Goal: Task Accomplishment & Management: Use online tool/utility

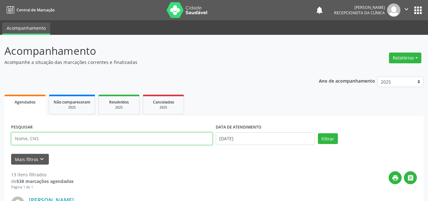
click at [37, 140] on input "text" at bounding box center [111, 139] width 201 height 13
type input "[PERSON_NAME]"
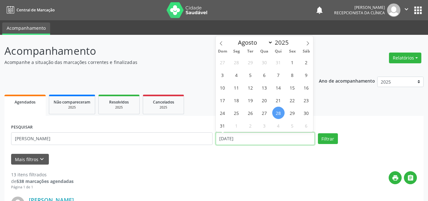
click at [252, 136] on input "[DATE]" at bounding box center [265, 139] width 99 height 13
click at [307, 75] on span "9" at bounding box center [306, 75] width 12 height 12
type input "[DATE]"
click at [307, 75] on span "9" at bounding box center [306, 75] width 12 height 12
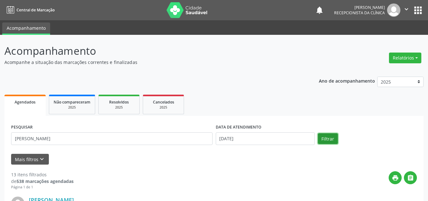
click at [333, 137] on button "Filtrar" at bounding box center [328, 139] width 20 height 11
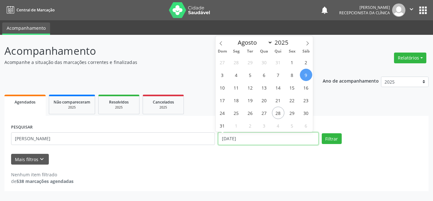
click at [236, 139] on input "[DATE]" at bounding box center [268, 139] width 101 height 13
click at [305, 45] on span at bounding box center [307, 41] width 11 height 11
select select "8"
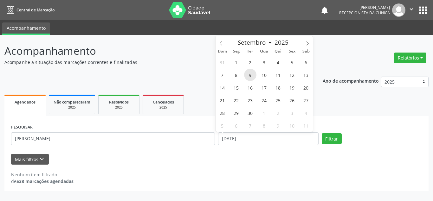
click at [253, 75] on span "9" at bounding box center [250, 75] width 12 height 12
type input "[DATE]"
click at [252, 75] on span "9" at bounding box center [250, 75] width 12 height 12
click at [252, 75] on div "Ano de acompanhamento 2025 2024 Agendados Não compareceram 2025 Resolvidos 2025…" at bounding box center [216, 132] width 425 height 120
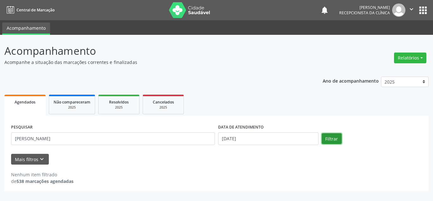
click at [325, 139] on button "Filtrar" at bounding box center [332, 139] width 20 height 11
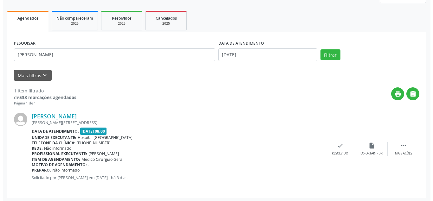
scroll to position [86, 0]
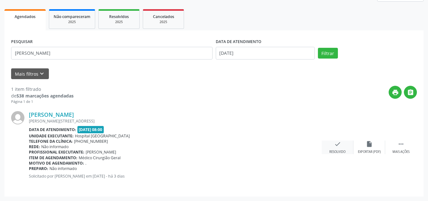
click at [339, 150] on div "Resolvido" at bounding box center [337, 152] width 16 height 4
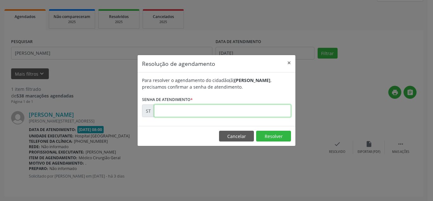
click at [224, 112] on input "text" at bounding box center [222, 111] width 137 height 13
type input "00017607"
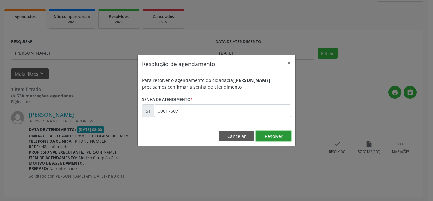
click at [273, 139] on button "Resolver" at bounding box center [273, 136] width 35 height 11
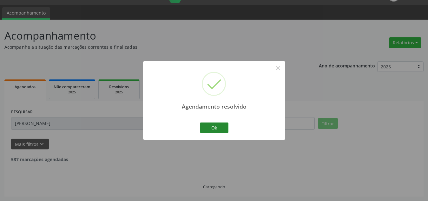
scroll to position [0, 0]
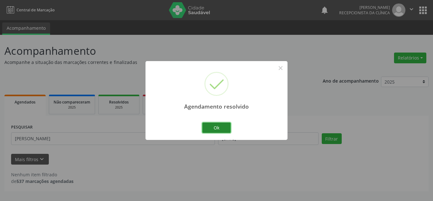
click at [214, 126] on button "Ok" at bounding box center [216, 128] width 29 height 11
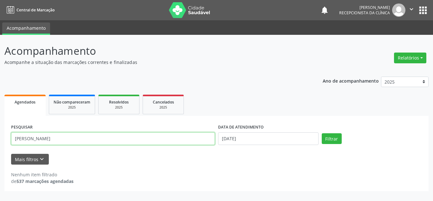
drag, startPoint x: 63, startPoint y: 141, endPoint x: 8, endPoint y: 129, distance: 56.9
click at [8, 129] on div "PESQUISAR [PERSON_NAME] DATA DE ATENDIMENTO [DATE] Filtrar UNIDADE DE REFERÊNCI…" at bounding box center [216, 154] width 425 height 76
type input "[PERSON_NAME]"
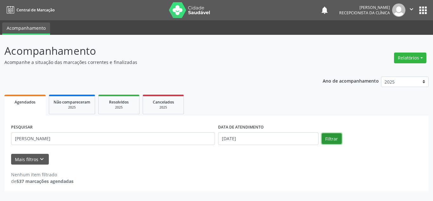
click at [331, 140] on button "Filtrar" at bounding box center [332, 139] width 20 height 11
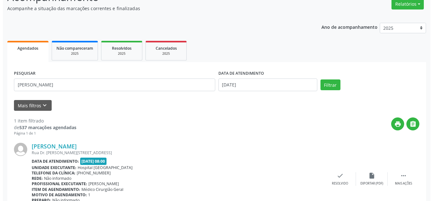
scroll to position [86, 0]
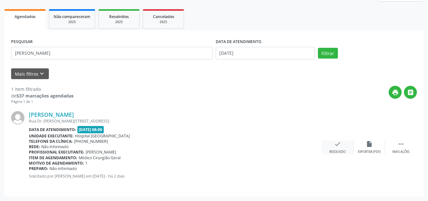
click at [333, 144] on div "check Resolvido" at bounding box center [338, 148] width 32 height 14
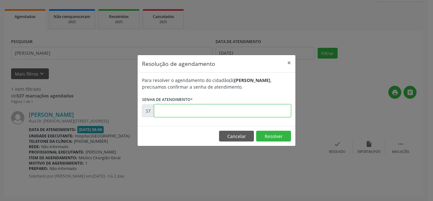
click at [193, 109] on input "text" at bounding box center [222, 111] width 137 height 13
type input "00018880"
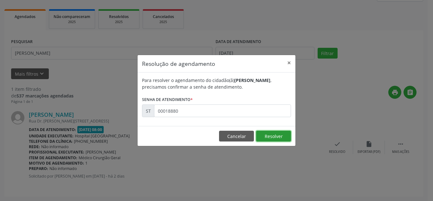
click at [263, 137] on button "Resolver" at bounding box center [273, 136] width 35 height 11
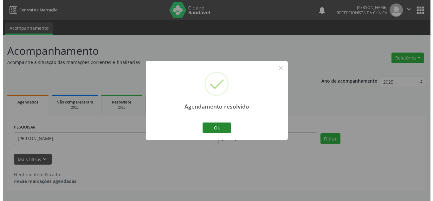
scroll to position [0, 0]
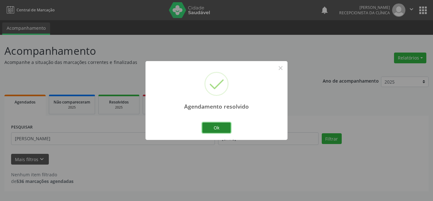
click at [217, 126] on button "Ok" at bounding box center [216, 128] width 29 height 11
